Goal: Information Seeking & Learning: Learn about a topic

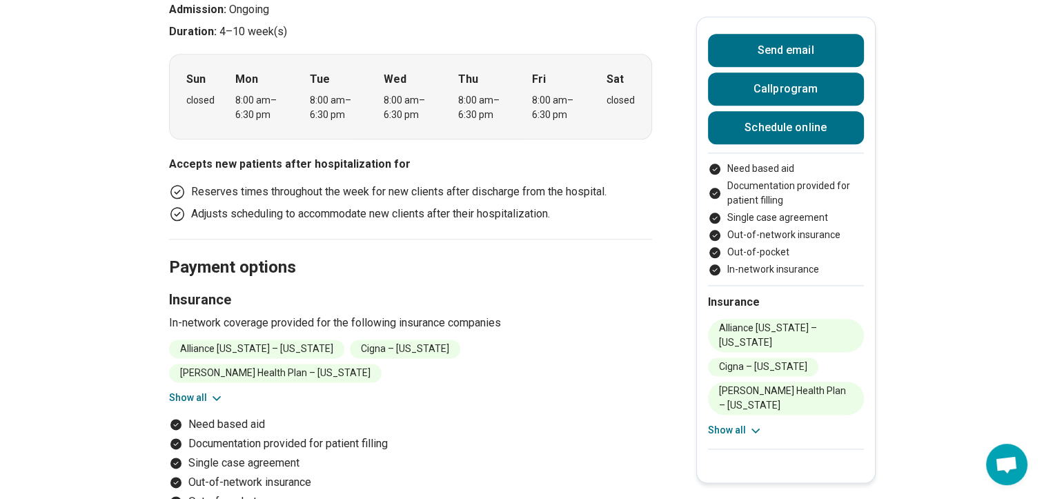
scroll to position [1622, 0]
click at [215, 390] on icon at bounding box center [217, 397] width 14 height 14
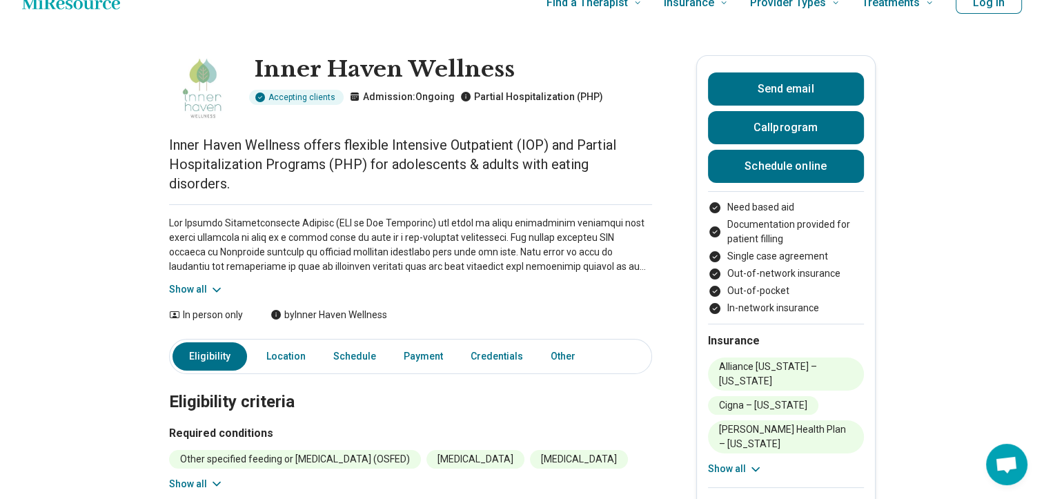
scroll to position [0, 3]
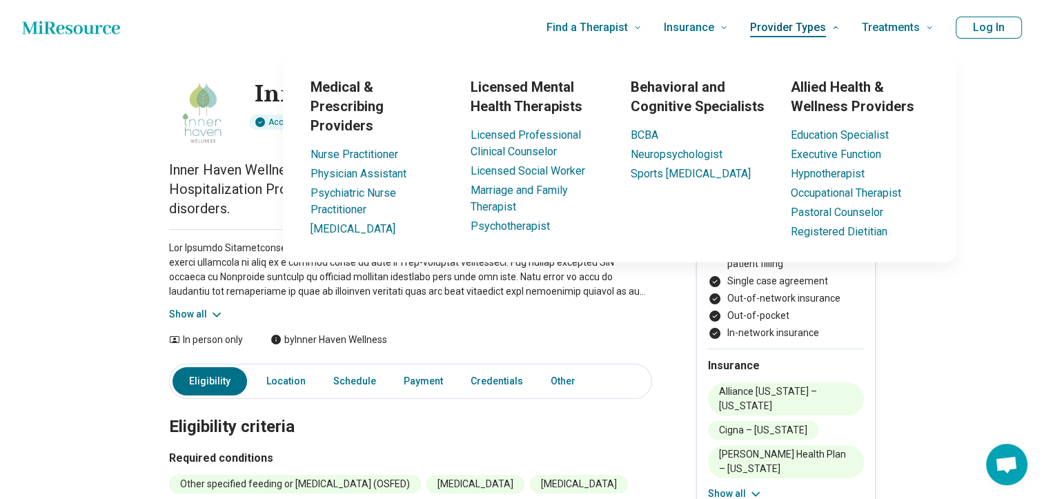
click at [839, 26] on icon at bounding box center [835, 27] width 8 height 8
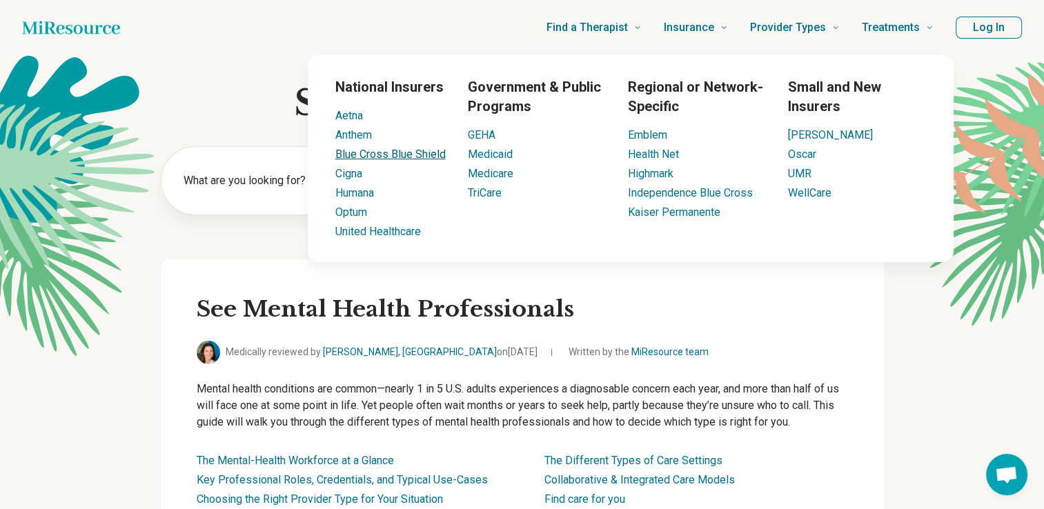
click at [368, 153] on link "Blue Cross Blue Shield" at bounding box center [390, 154] width 110 height 13
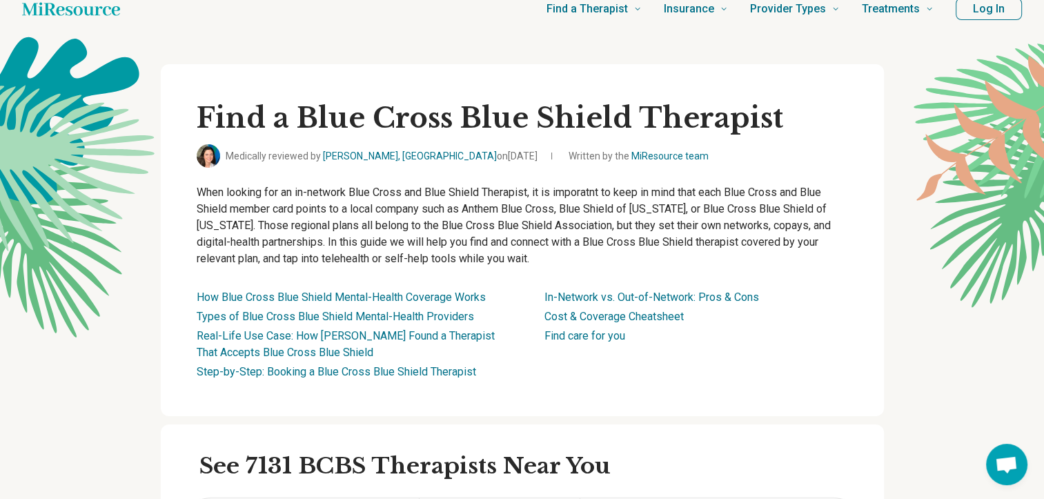
scroll to position [19, 10]
click at [315, 297] on link "How Blue Cross Blue Shield Mental-Health Coverage Works" at bounding box center [341, 296] width 289 height 13
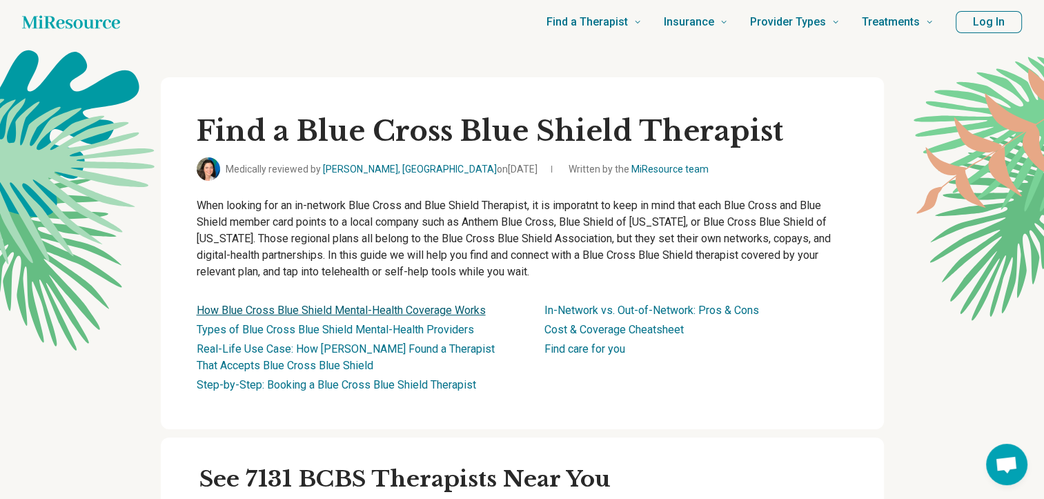
scroll to position [0, 10]
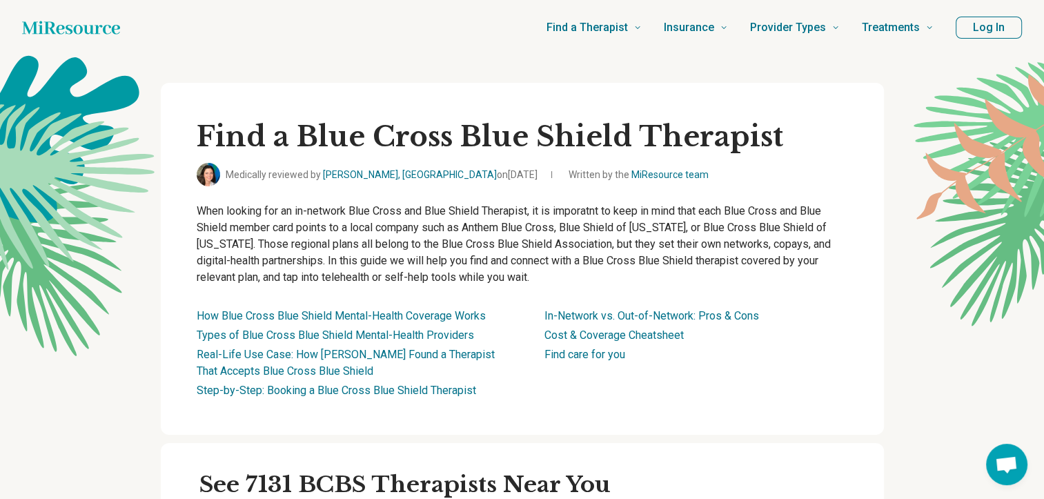
scroll to position [19, 10]
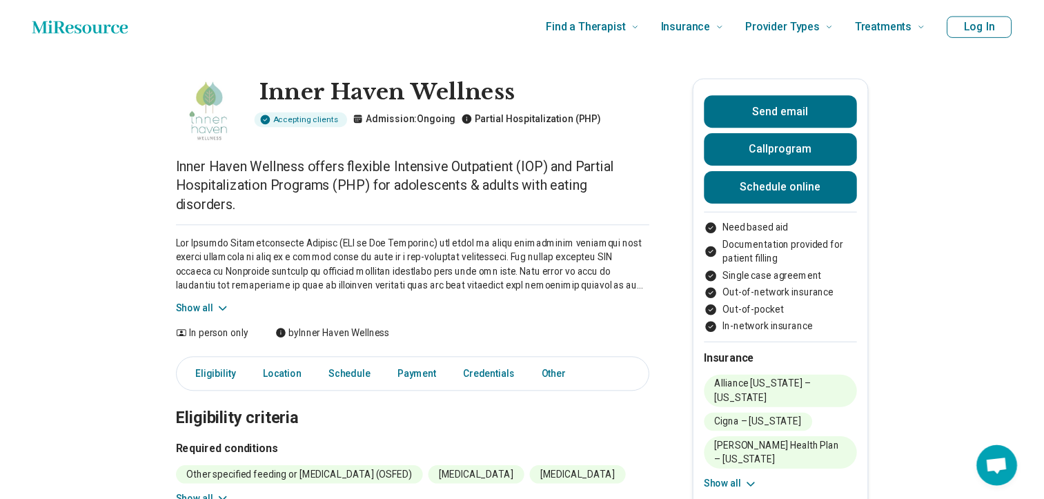
scroll to position [0, 3]
